Goal: Task Accomplishment & Management: Use online tool/utility

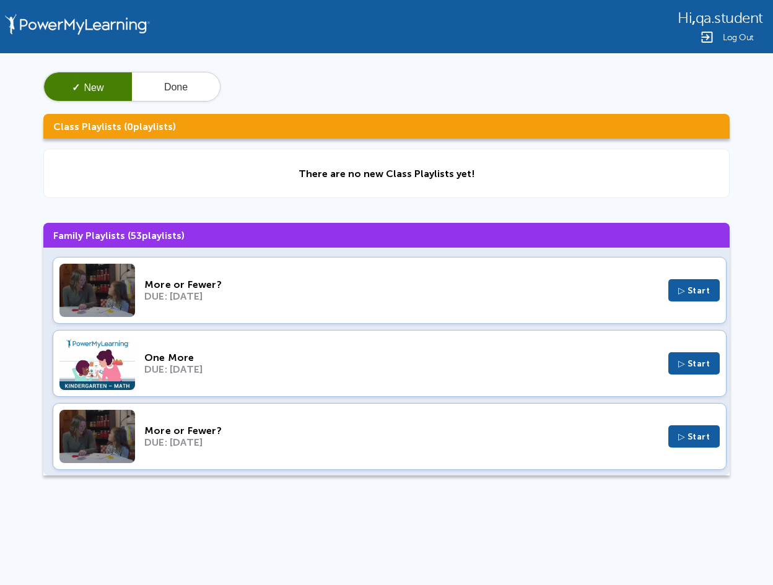
click at [167, 279] on div "More or Fewer?" at bounding box center [401, 285] width 515 height 12
click at [191, 364] on div "DUE: Jan 10, 2024" at bounding box center [401, 370] width 515 height 12
drag, startPoint x: 276, startPoint y: 290, endPoint x: 196, endPoint y: 284, distance: 79.6
click at [196, 284] on div "More or Fewer?" at bounding box center [401, 285] width 515 height 12
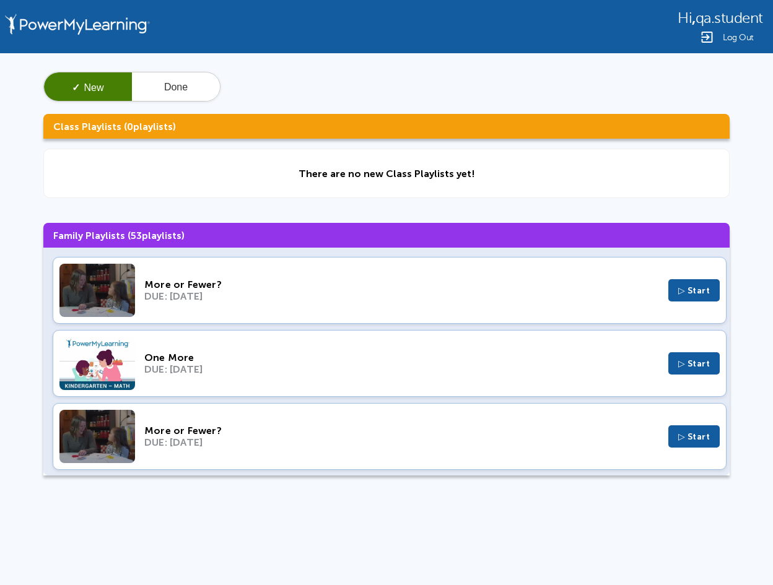
click at [246, 300] on div "DUE: Nov 6, 2024" at bounding box center [401, 296] width 515 height 12
click at [217, 352] on div "One More" at bounding box center [401, 358] width 515 height 12
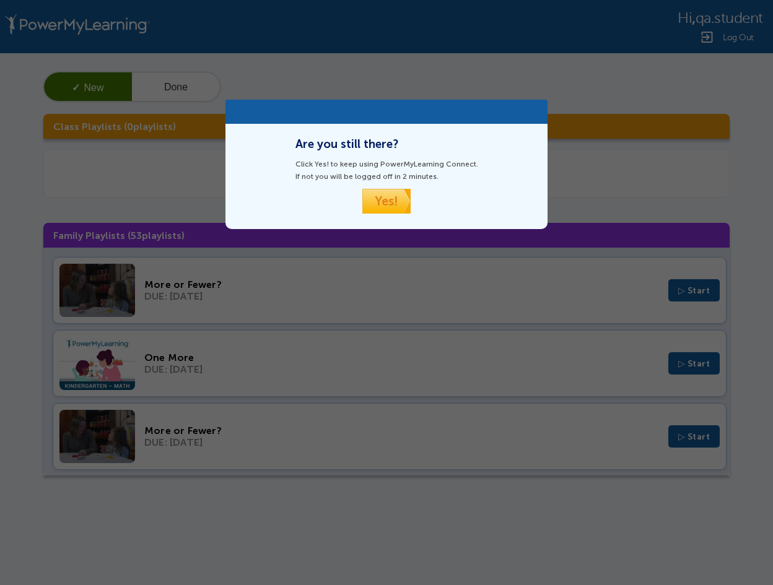
click at [386, 209] on link "Yes!" at bounding box center [386, 201] width 48 height 25
